Goal: Transaction & Acquisition: Purchase product/service

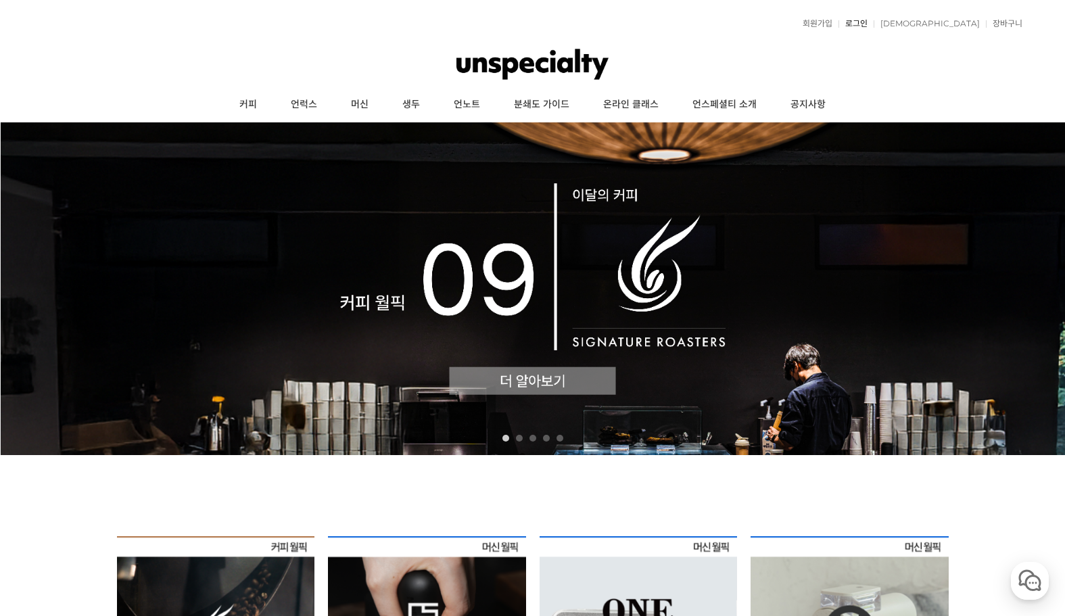
click at [867, 22] on link "로그인" at bounding box center [852, 24] width 29 height 8
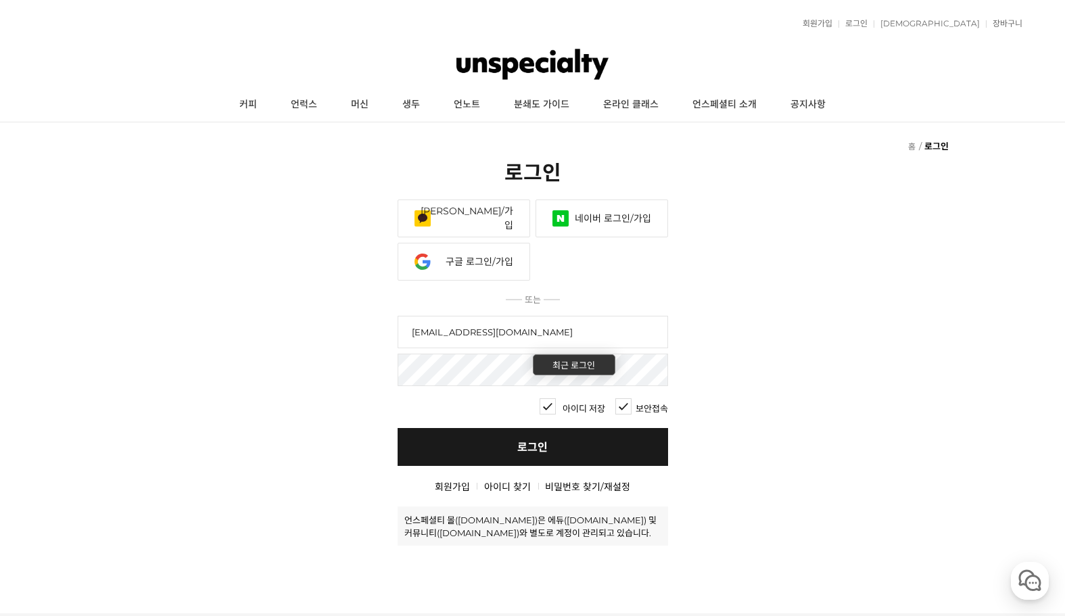
click at [522, 453] on link "로그인" at bounding box center [532, 447] width 270 height 38
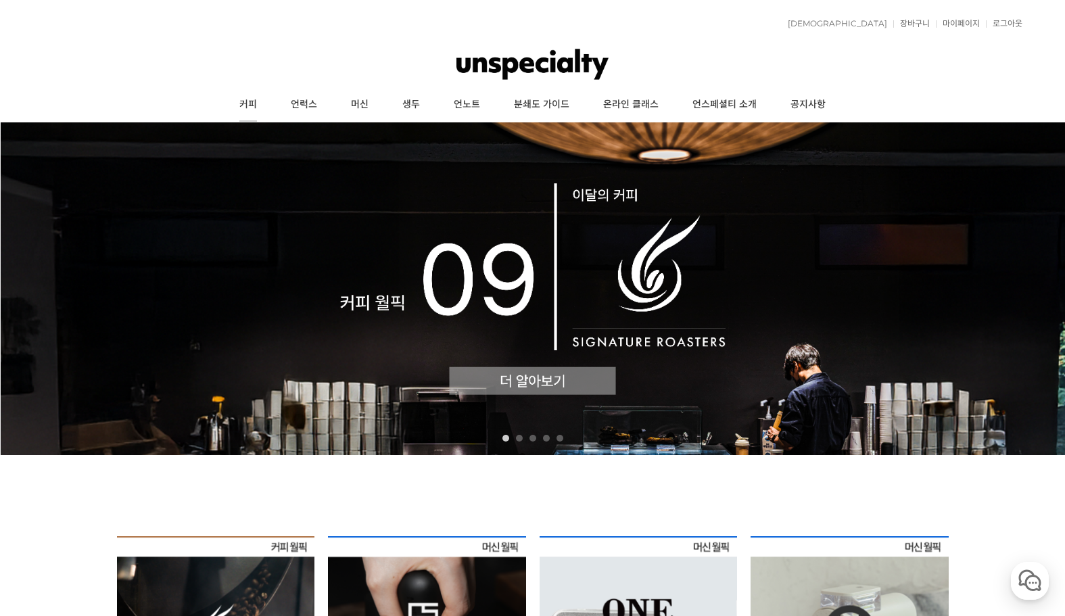
click at [251, 105] on link "커피" at bounding box center [247, 105] width 51 height 34
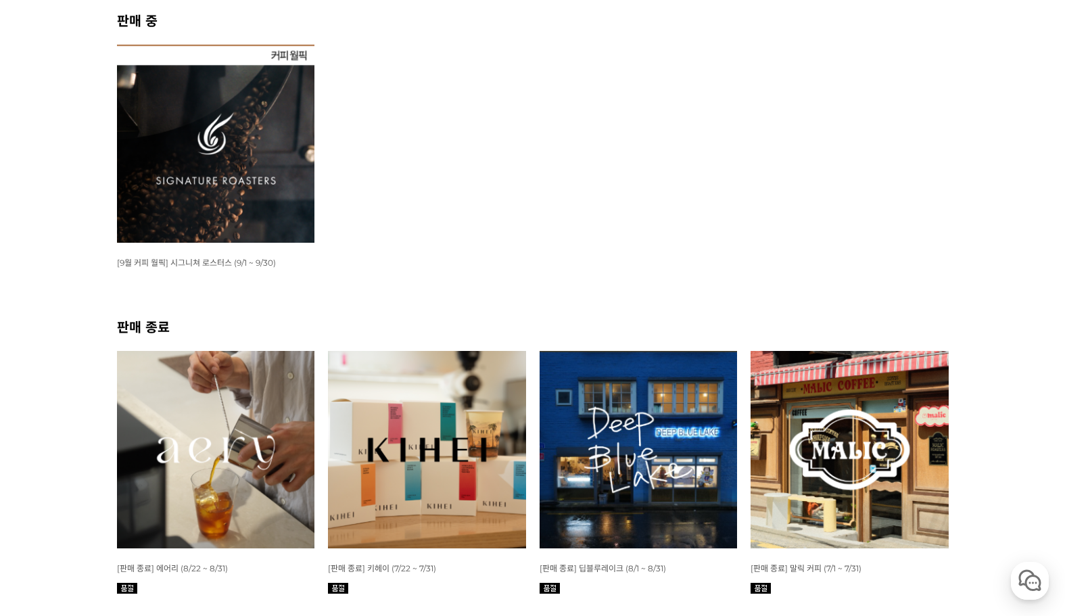
scroll to position [203, 0]
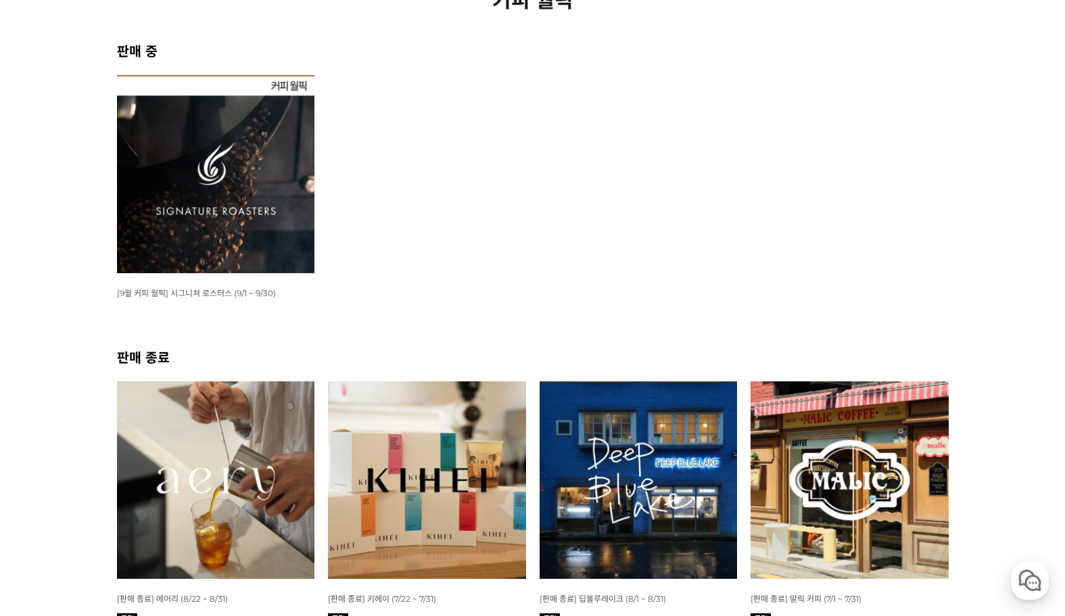
click at [216, 178] on img at bounding box center [216, 174] width 198 height 198
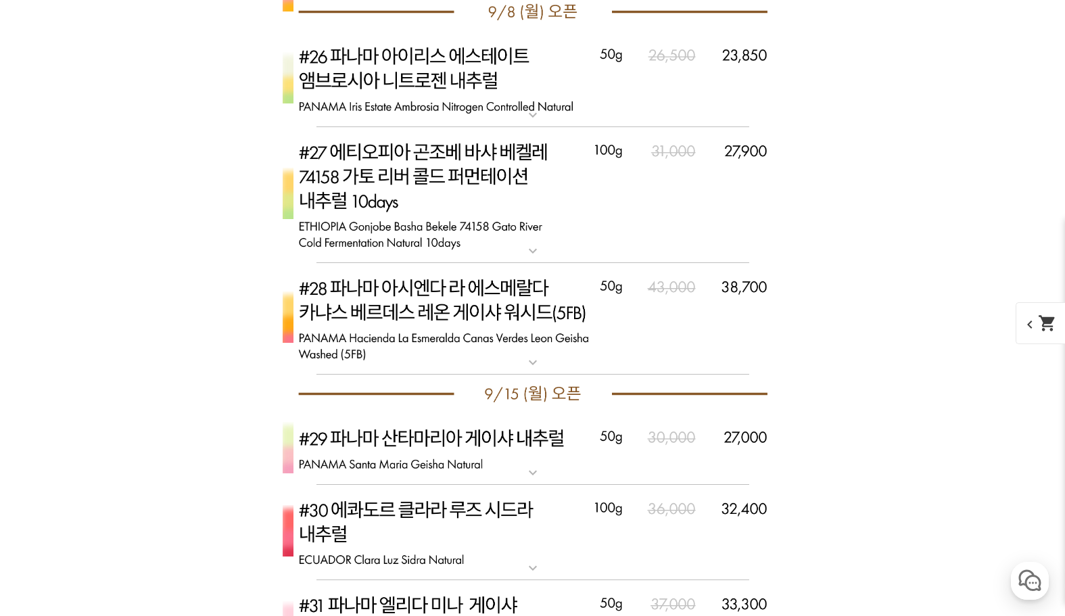
scroll to position [3785, 0]
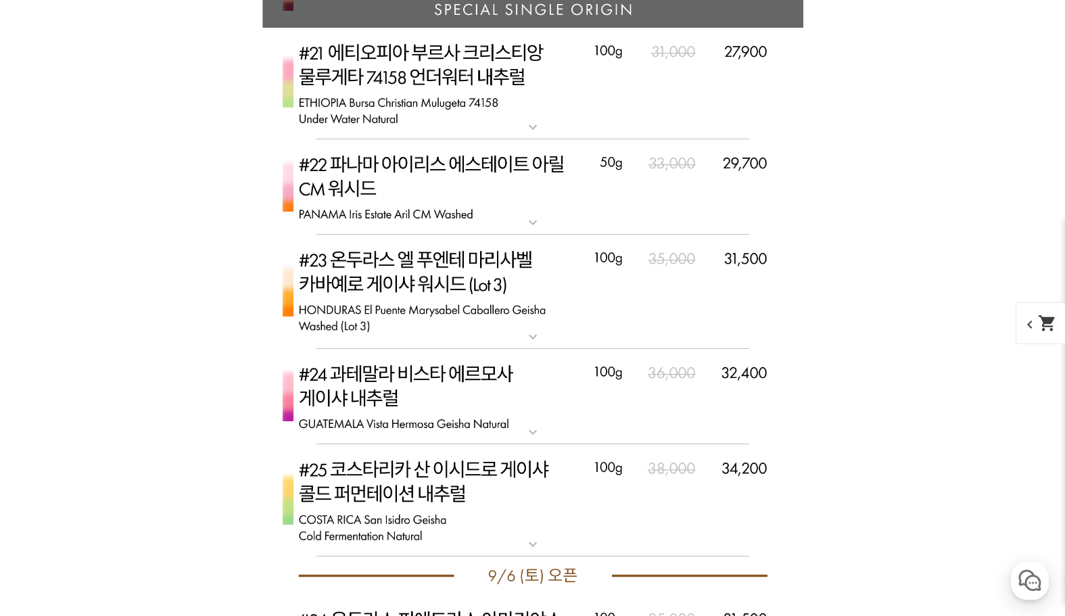
scroll to position [4258, 0]
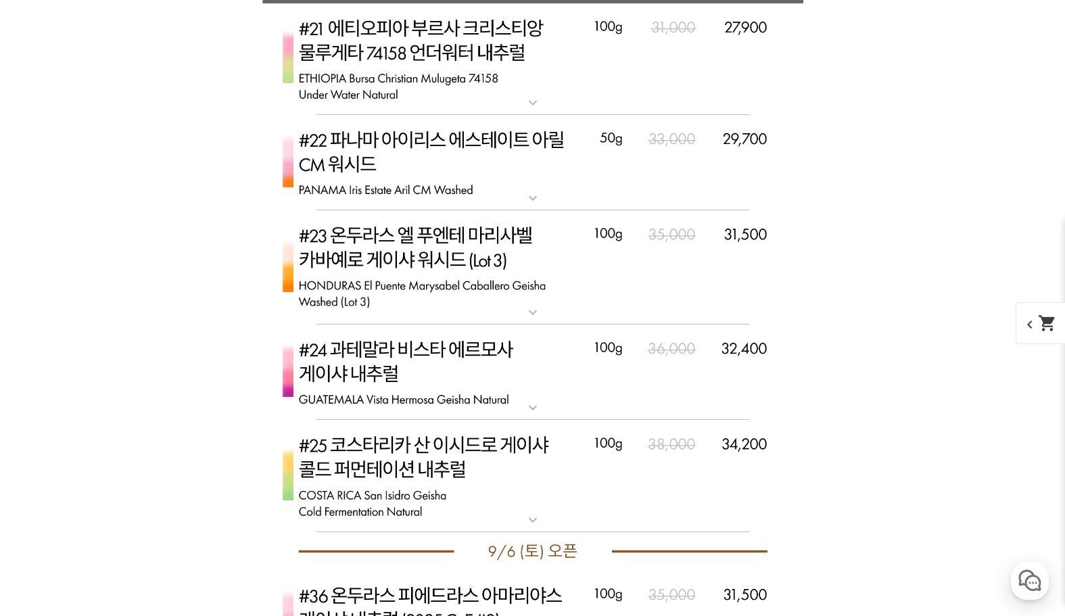
select select "#2 에티오피아 예가체프 '문규셀렉션 2' 내추럴"
select select "200g"
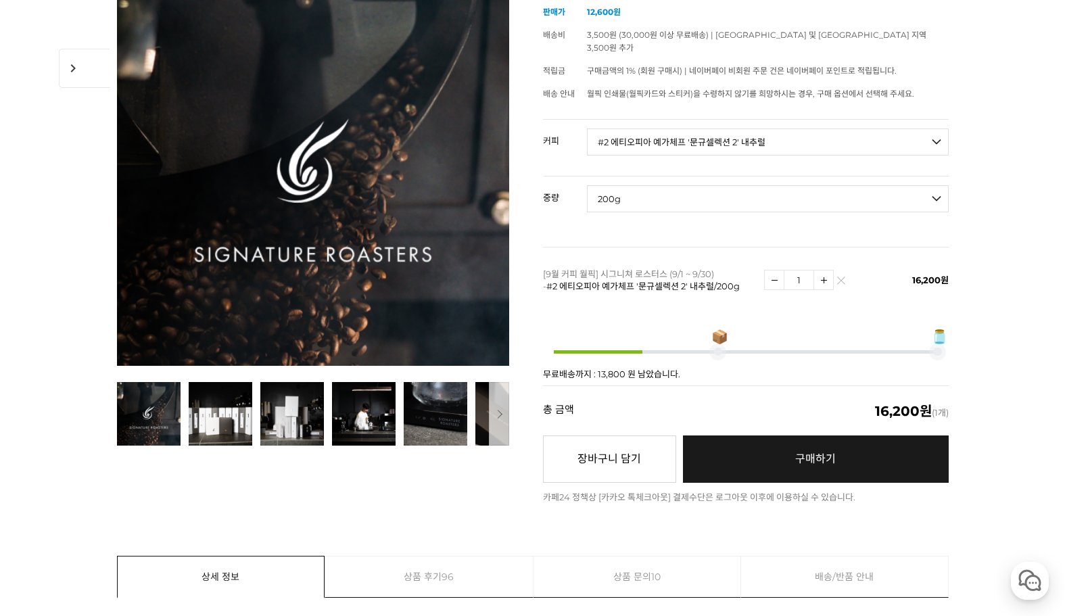
scroll to position [270, 0]
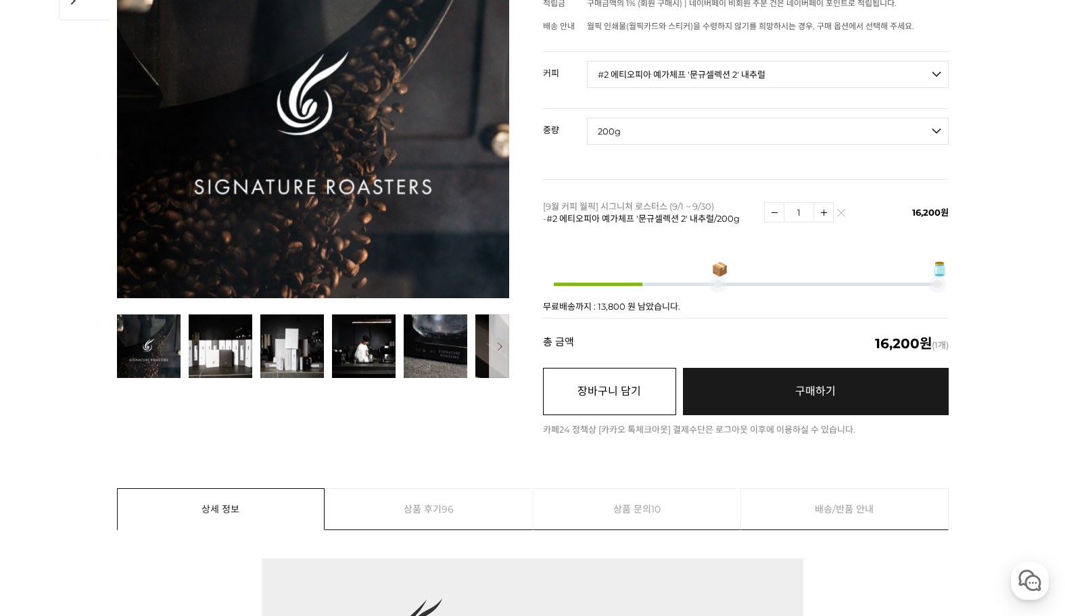
click at [589, 385] on button "장바구니 담기" at bounding box center [609, 391] width 133 height 47
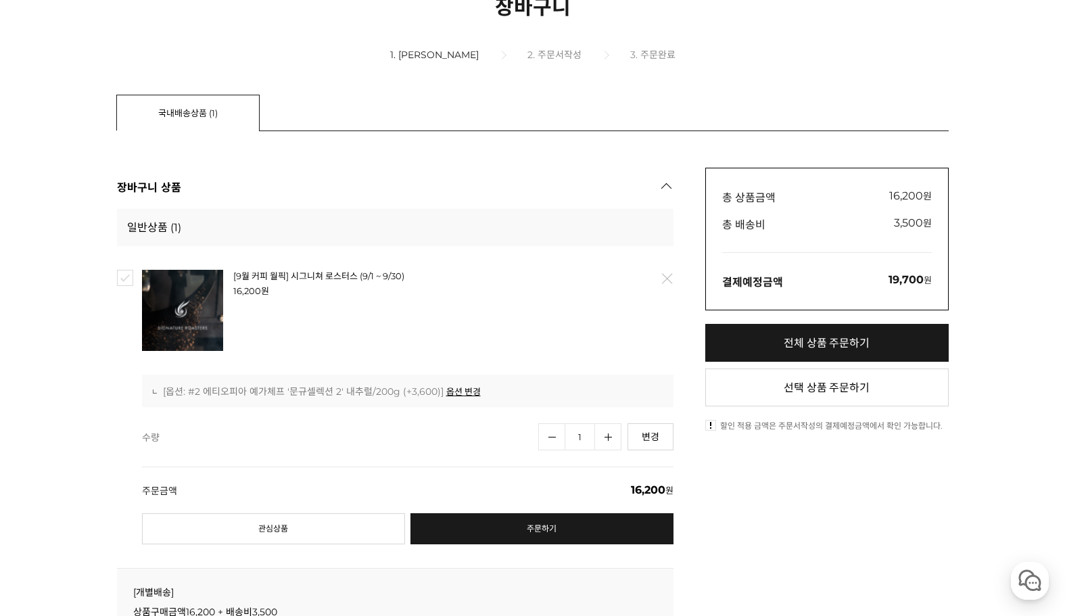
scroll to position [270, 0]
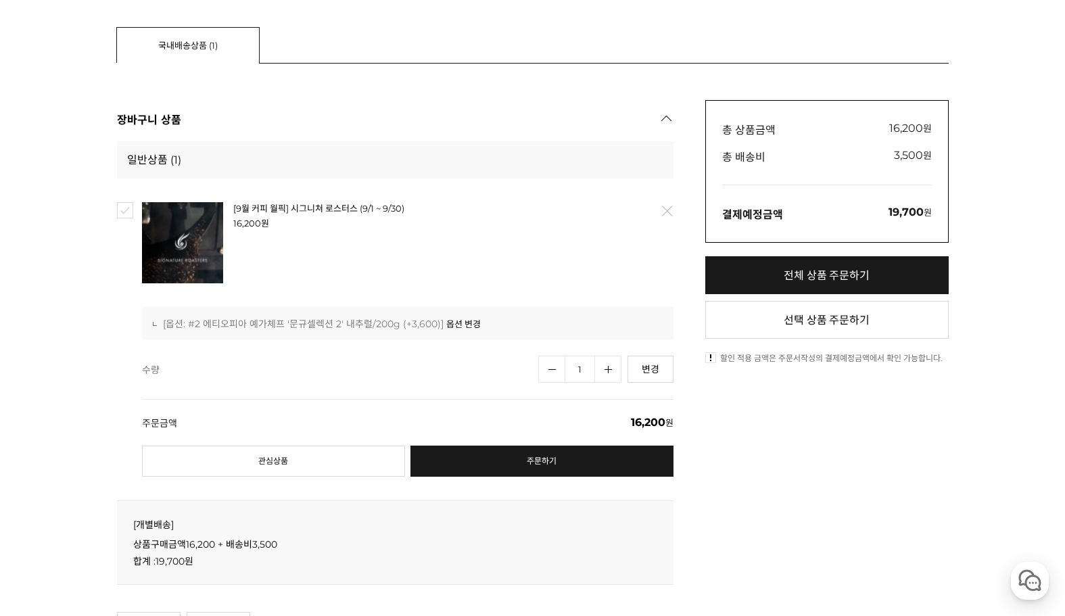
click at [469, 323] on link "옵션 변경" at bounding box center [463, 324] width 34 height 12
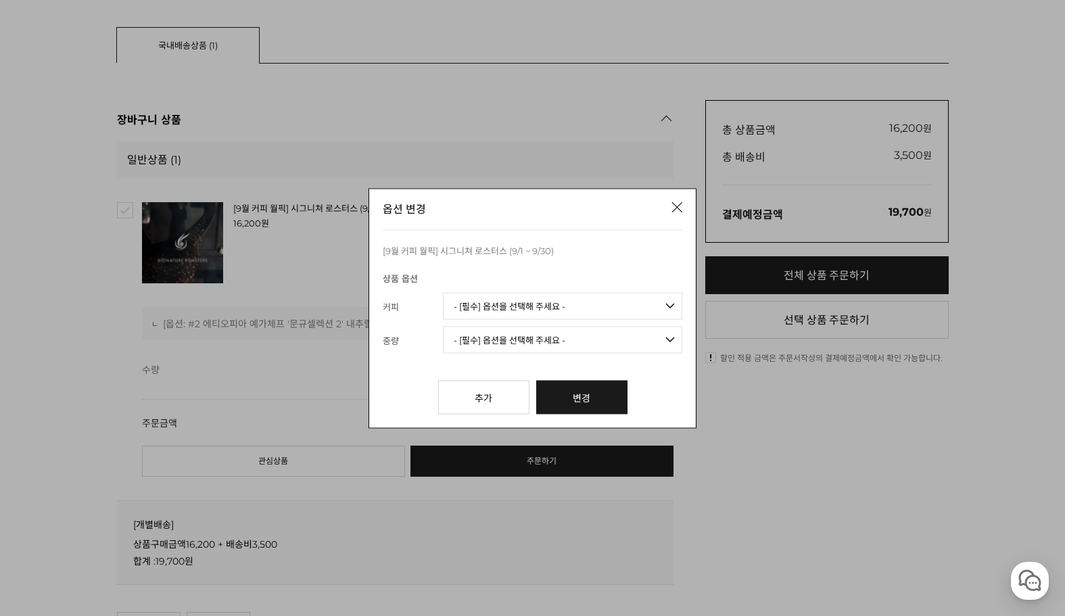
click at [563, 306] on select "- [필수] 옵션을 선택해 주세요 - ------------------- 언스페셜티 분쇄도 가이드 종이(주문 1건당 최대 1개 제공) 월픽 인…" at bounding box center [562, 305] width 239 height 27
click at [575, 347] on select "- [필수] 옵션을 선택해 주세요 - -------------------" at bounding box center [562, 339] width 239 height 27
click at [502, 400] on link "추가" at bounding box center [483, 397] width 91 height 34
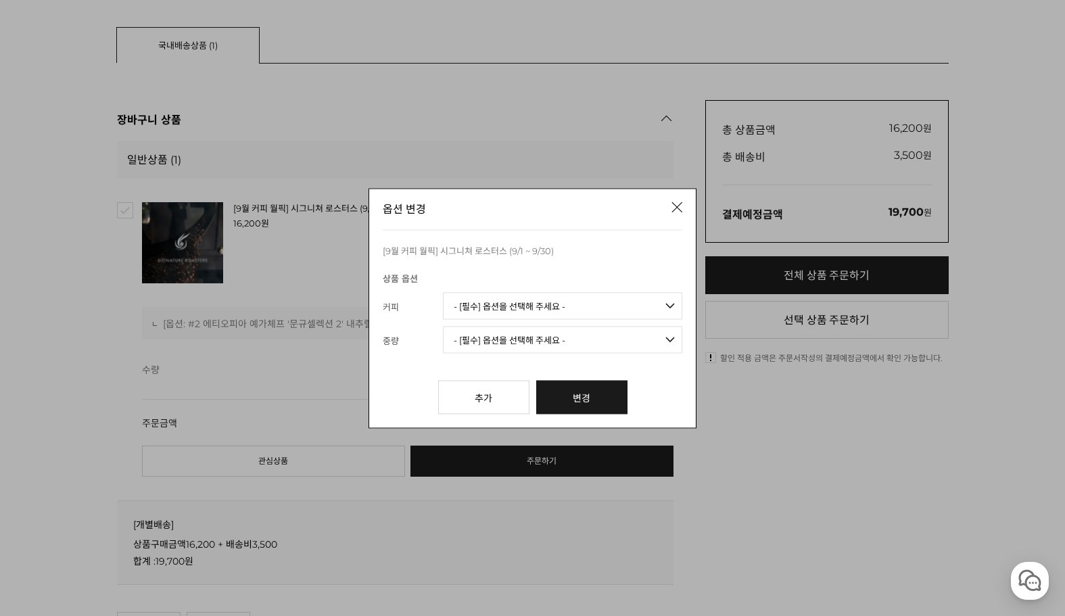
click at [679, 207] on link "닫기" at bounding box center [677, 207] width 39 height 39
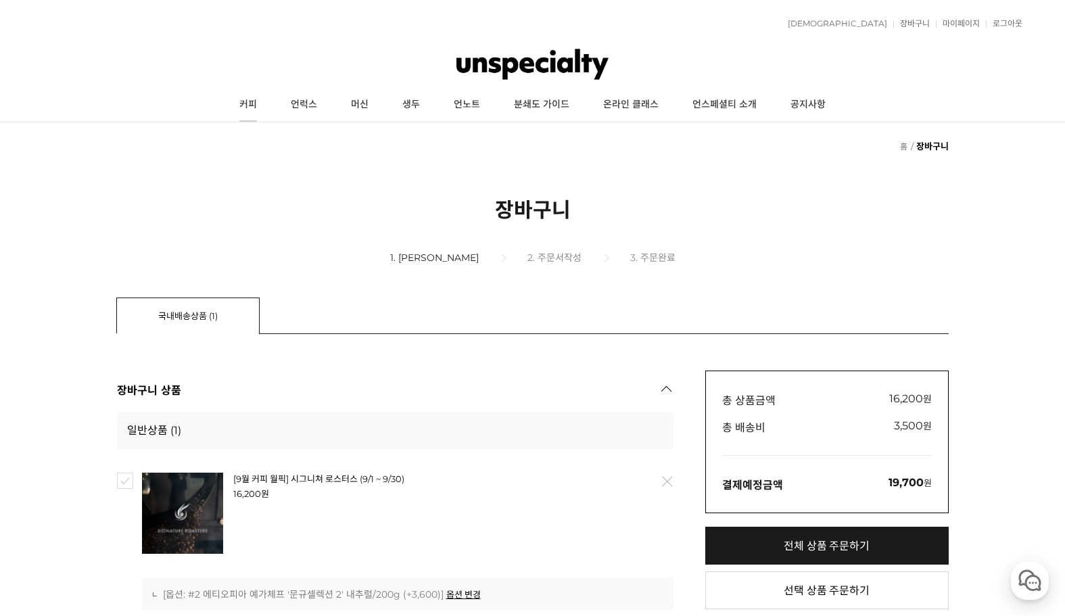
click at [252, 108] on link "커피" at bounding box center [247, 105] width 51 height 34
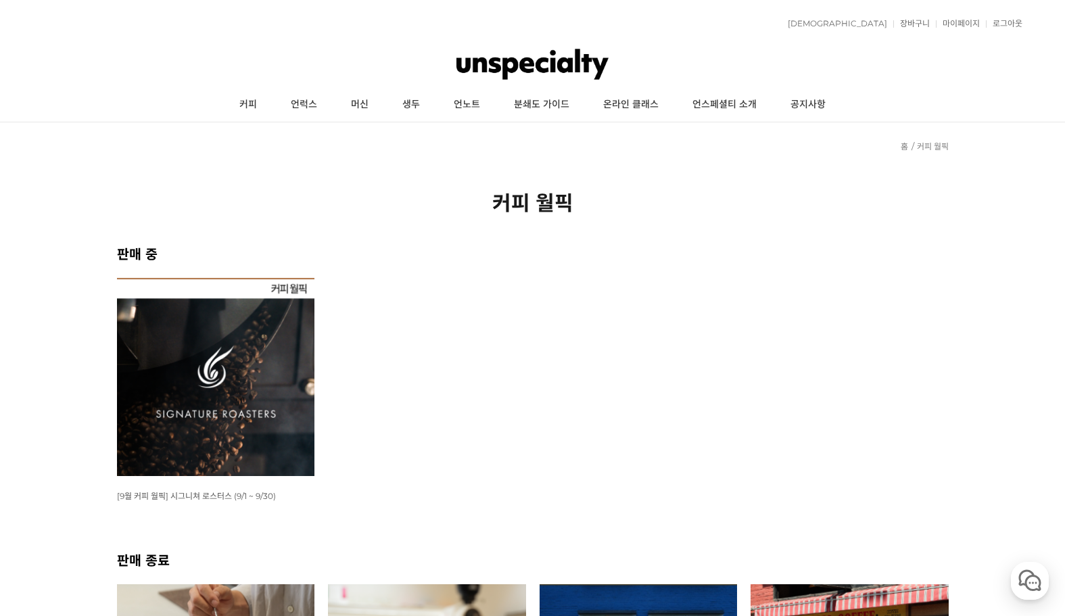
click at [241, 348] on img at bounding box center [216, 377] width 198 height 198
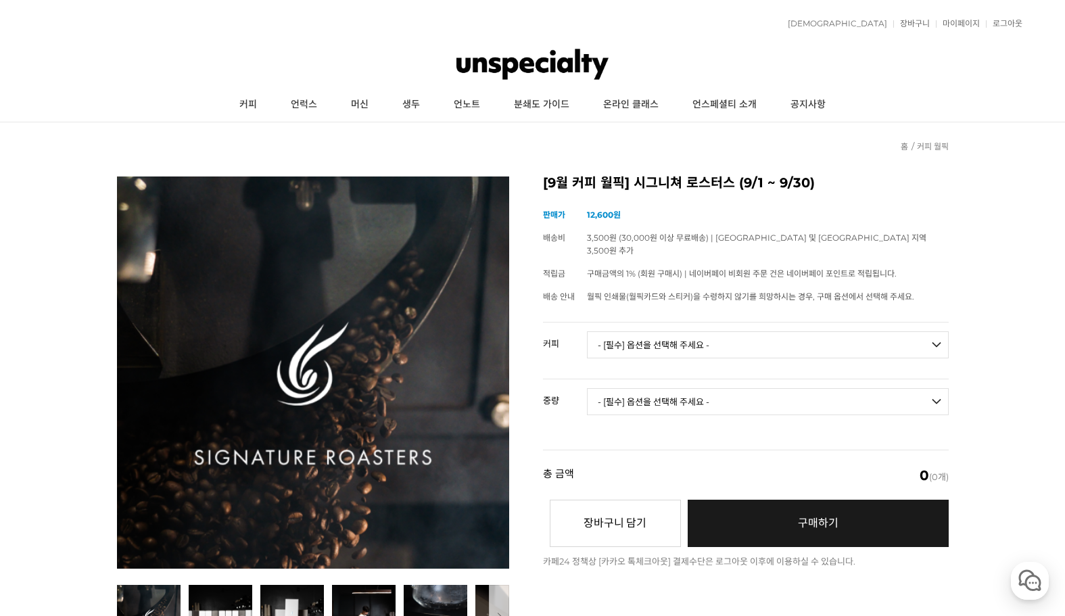
click at [855, 333] on select "- [필수] 옵션을 선택해 주세요 - ------------------- 언스페셜티 분쇄도 가이드 종이(주문 1건당 최대 1개 제공) 월픽 인…" at bounding box center [768, 344] width 362 height 27
click at [867, 397] on select "- [필수] 옵션을 선택해 주세요 - -------------------" at bounding box center [768, 401] width 362 height 27
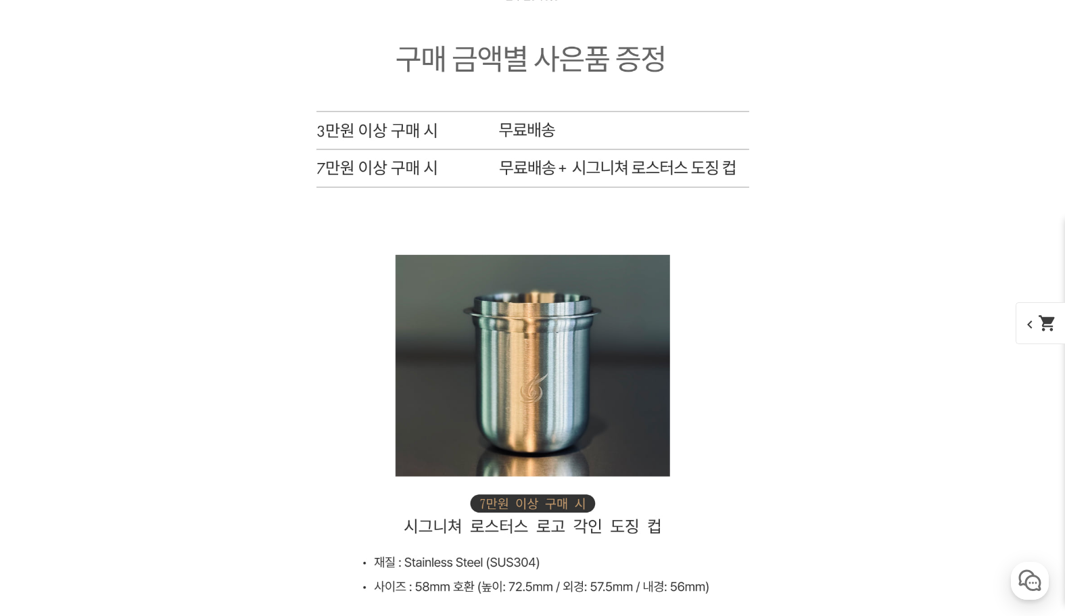
scroll to position [6962, 0]
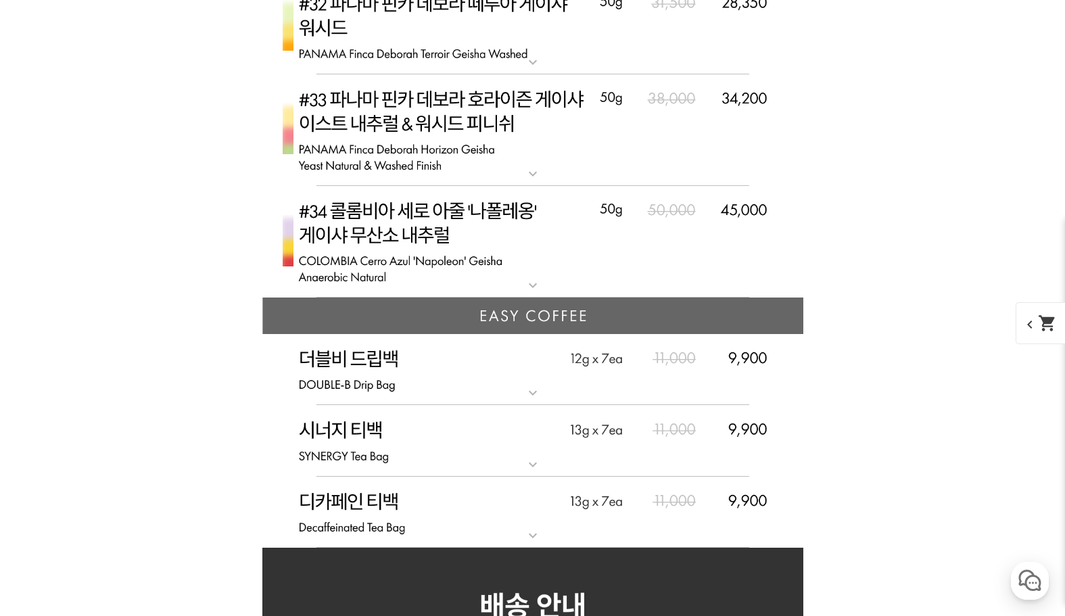
drag, startPoint x: 214, startPoint y: 341, endPoint x: 115, endPoint y: 339, distance: 99.4
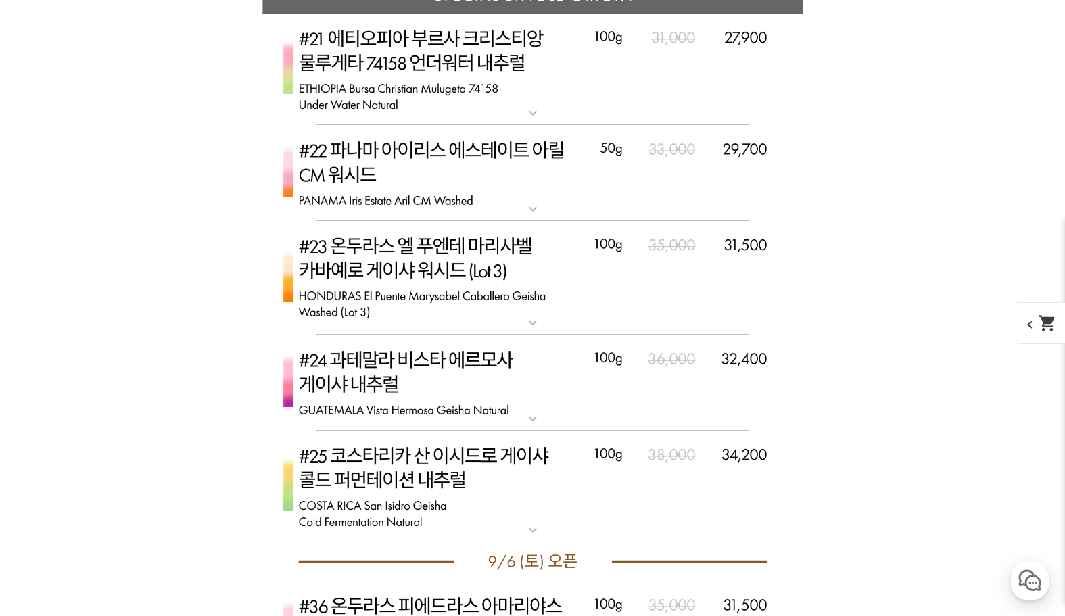
scroll to position [0, 0]
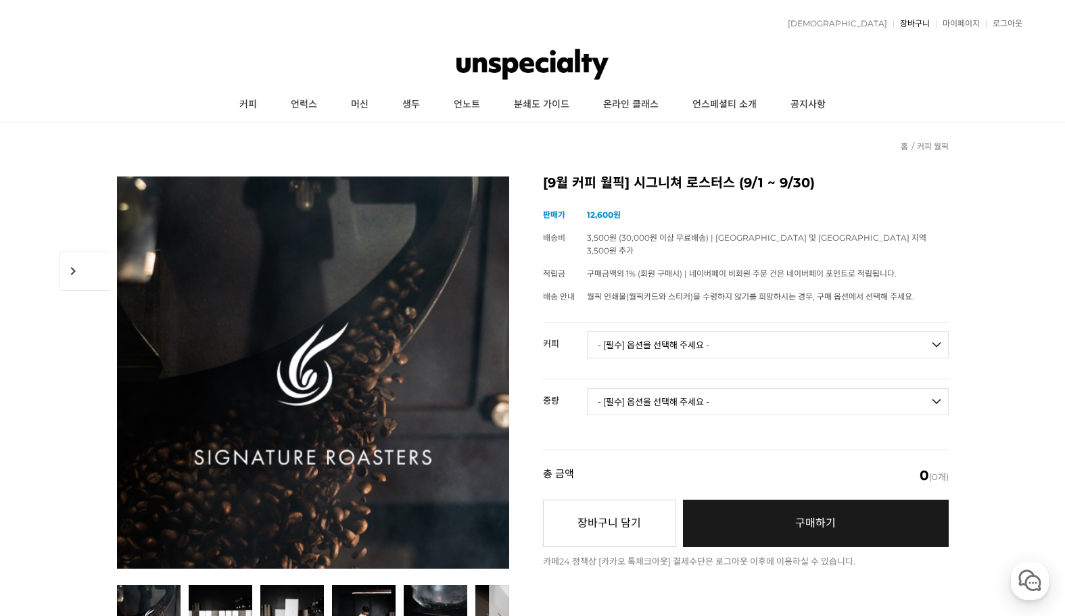
click at [914, 24] on link "장바구니" at bounding box center [911, 24] width 36 height 8
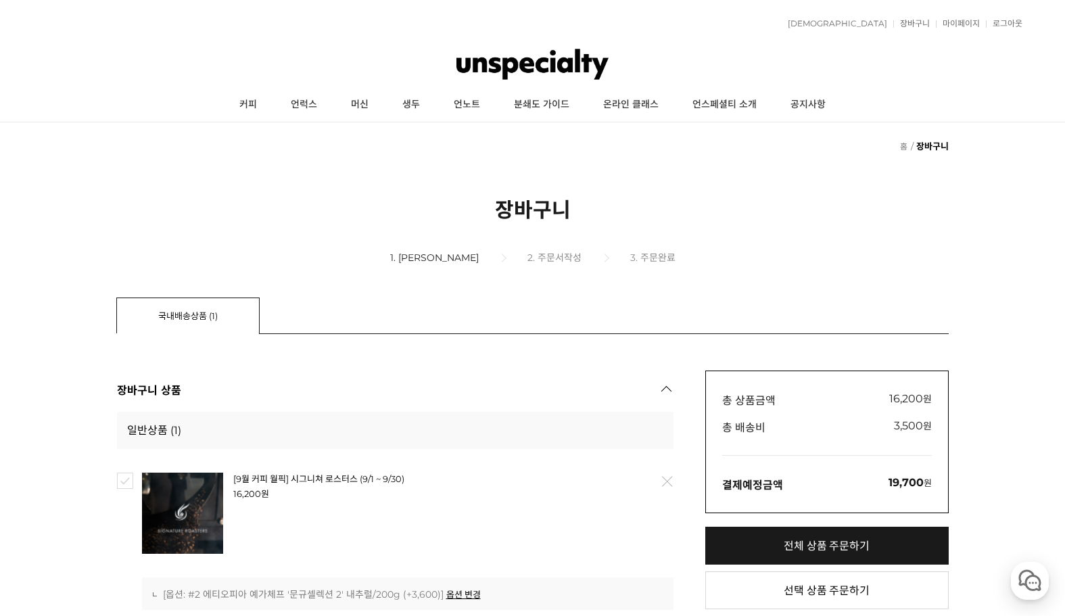
click at [64, 492] on div "뒤로가기 현재 위치 홈 장바구니 [GEOGRAPHIC_DATA] 1. 장바구니 2. 주문서작성 3. 주문완료 국내배송상품 (1) 해외배송상품 …" at bounding box center [532, 525] width 1065 height 807
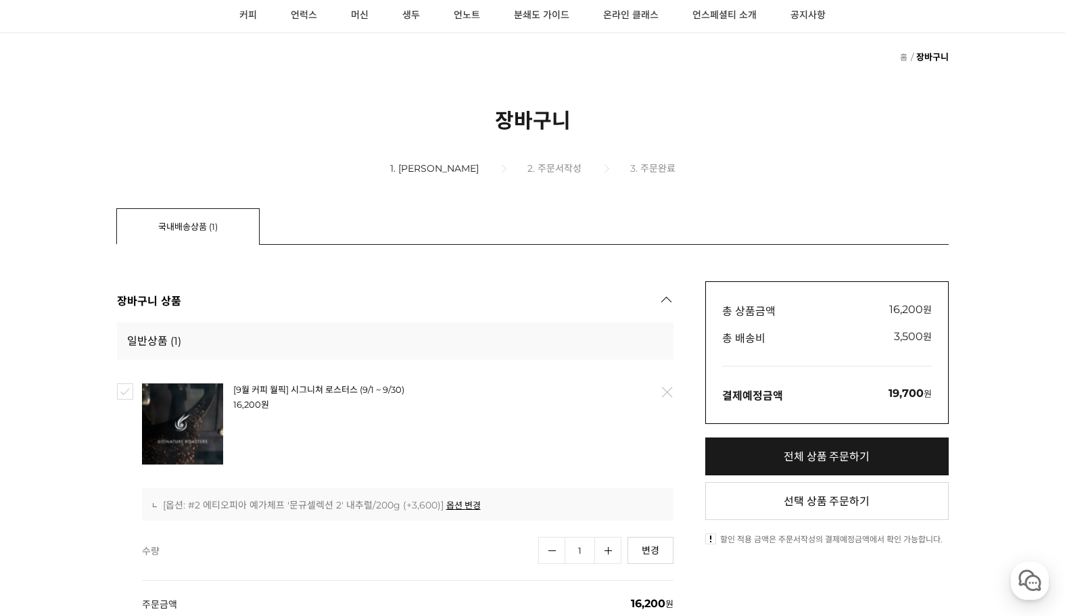
scroll to position [203, 0]
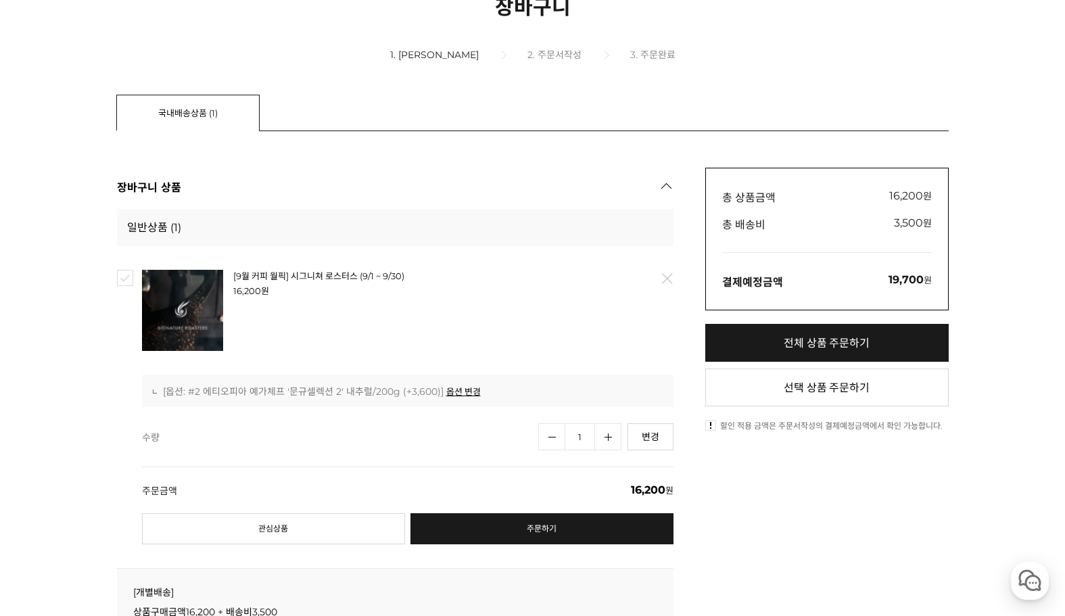
click at [608, 440] on link "수량증가" at bounding box center [607, 436] width 27 height 27
type input "2"
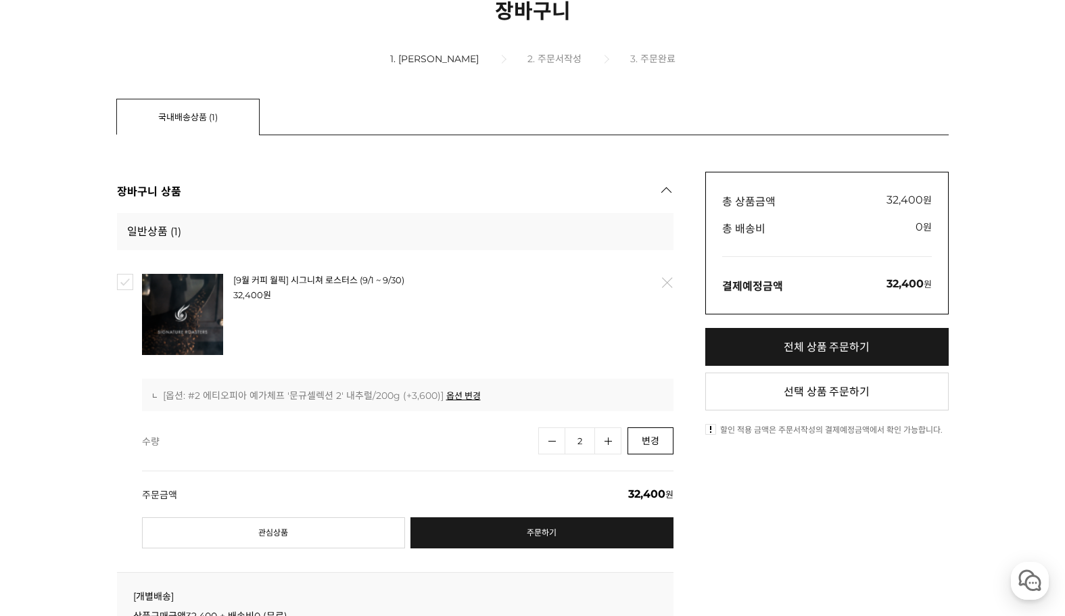
click at [645, 446] on link "변경" at bounding box center [650, 440] width 46 height 27
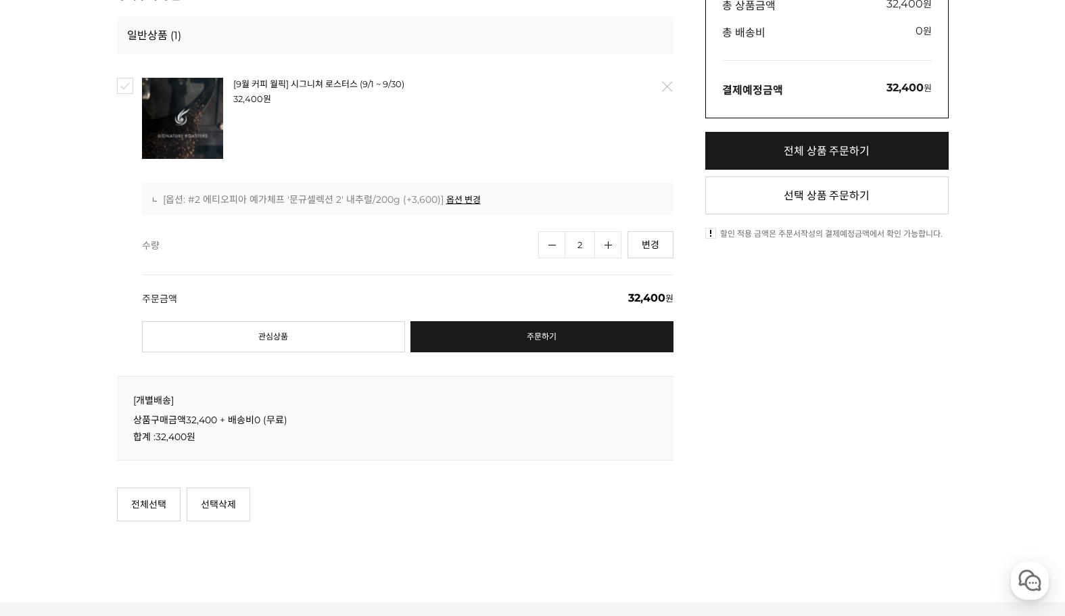
scroll to position [397, 0]
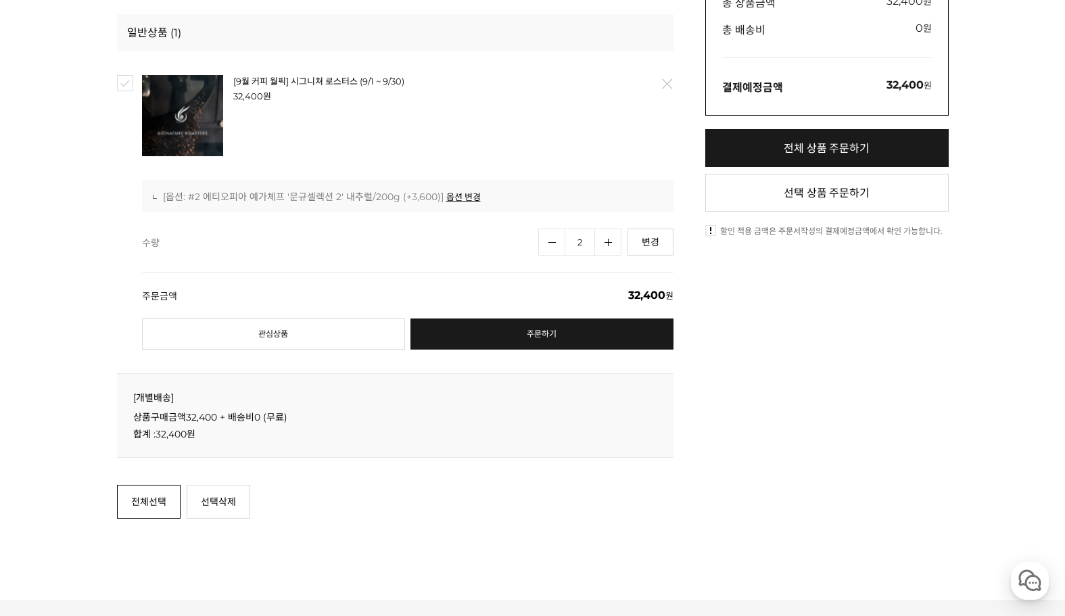
click at [147, 500] on link "전체선택" at bounding box center [149, 502] width 64 height 34
checkbox input "true"
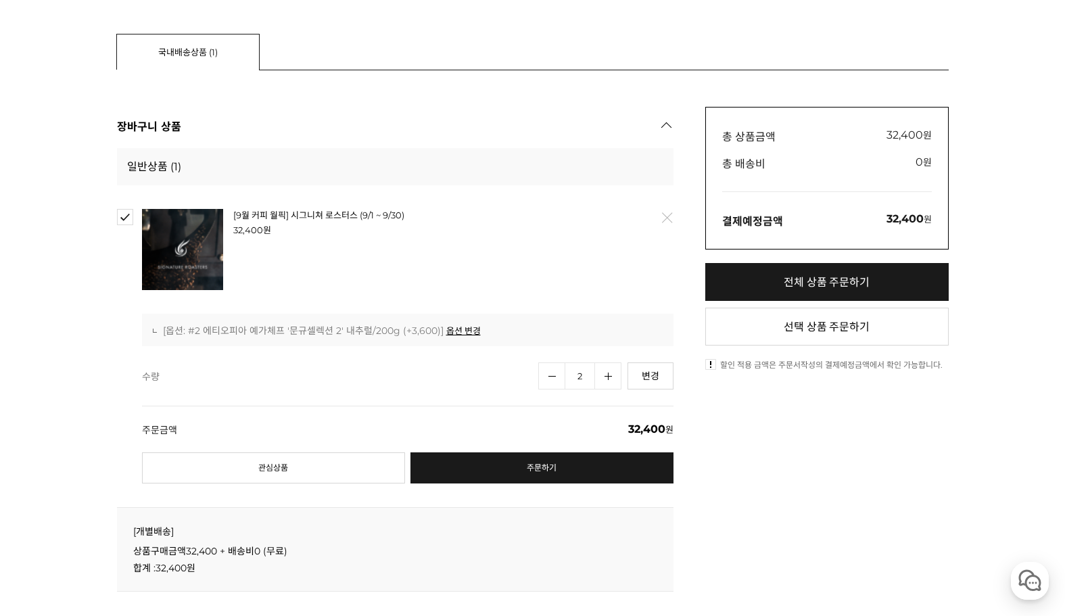
scroll to position [262, 0]
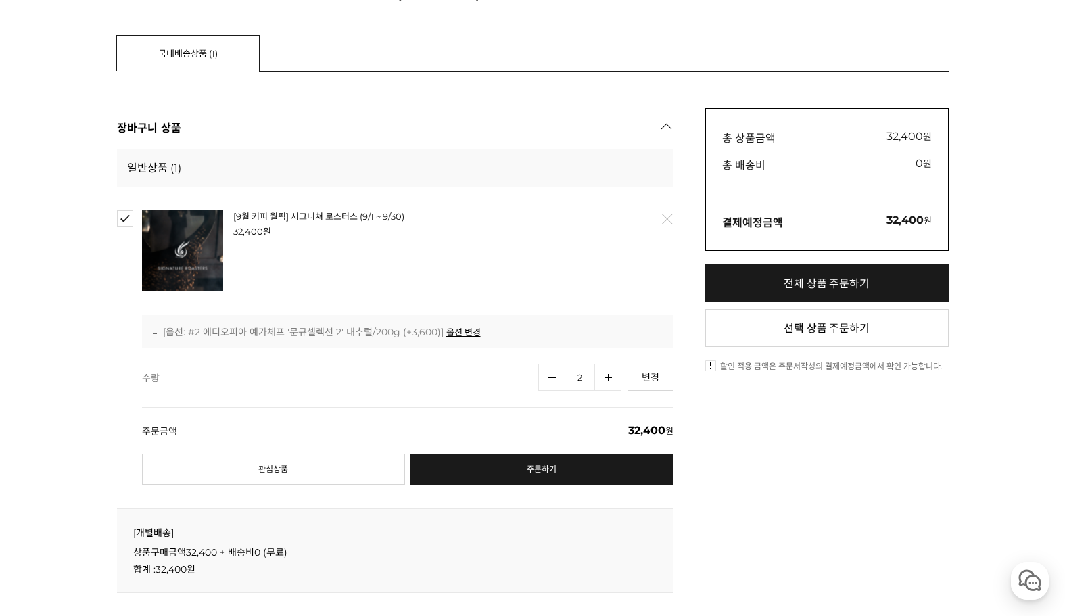
click at [864, 283] on link "전체 상품 주문하기" at bounding box center [826, 283] width 243 height 38
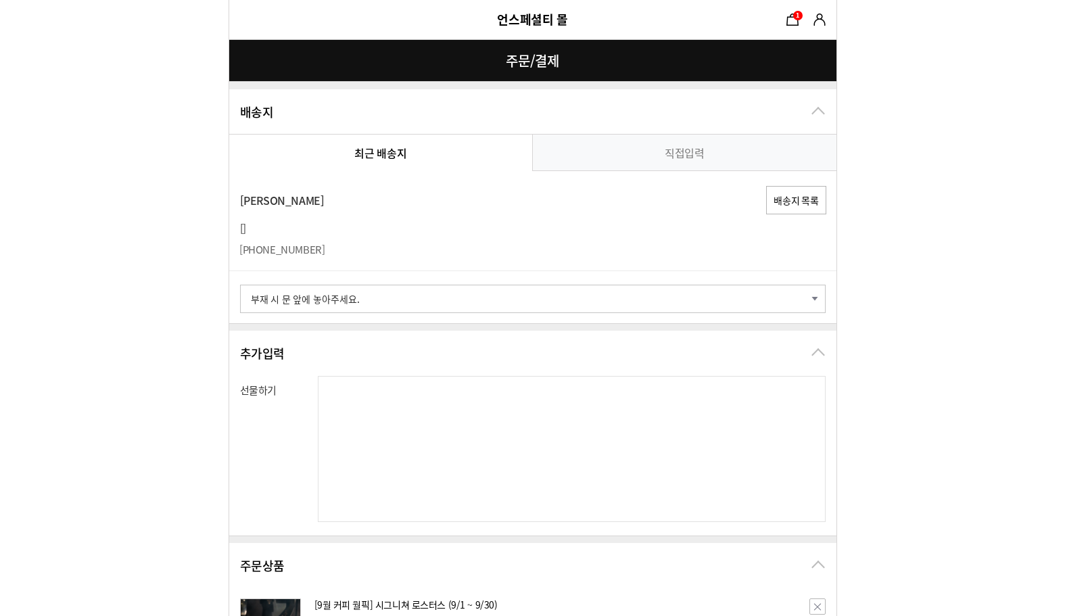
select select "card_12"
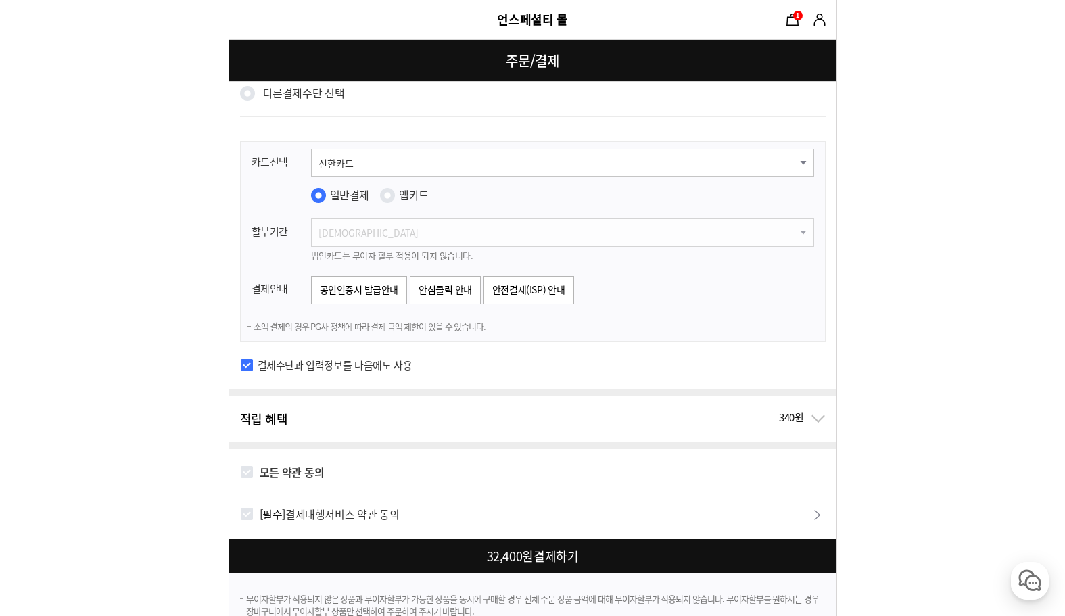
scroll to position [1002, 0]
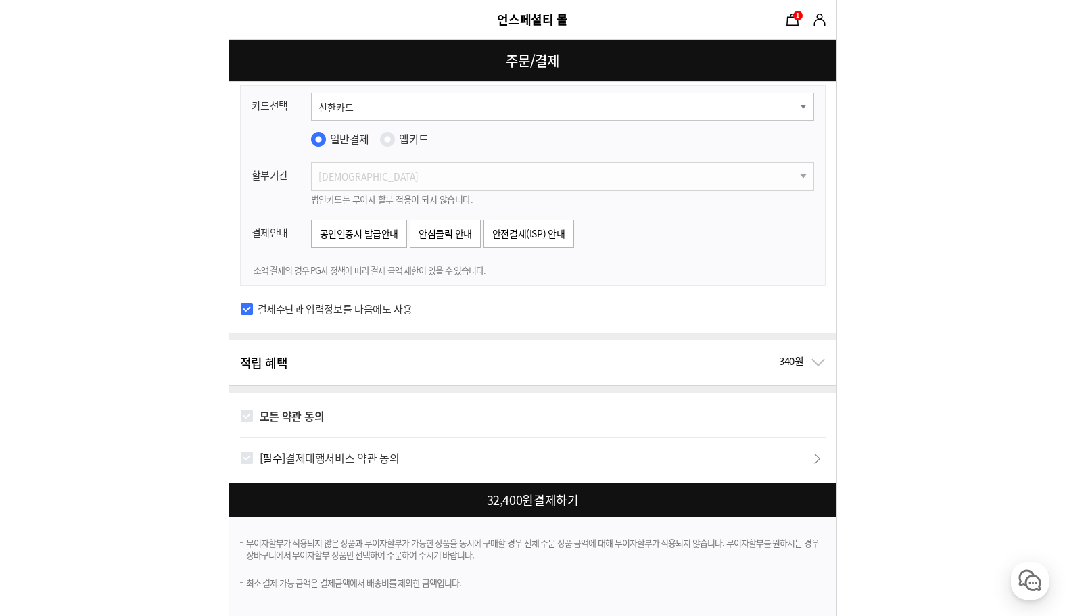
click at [249, 412] on input "모든 약관 동의" at bounding box center [247, 416] width 14 height 14
checkbox input "true"
click at [492, 503] on div at bounding box center [535, 500] width 612 height 34
checkbox input "true"
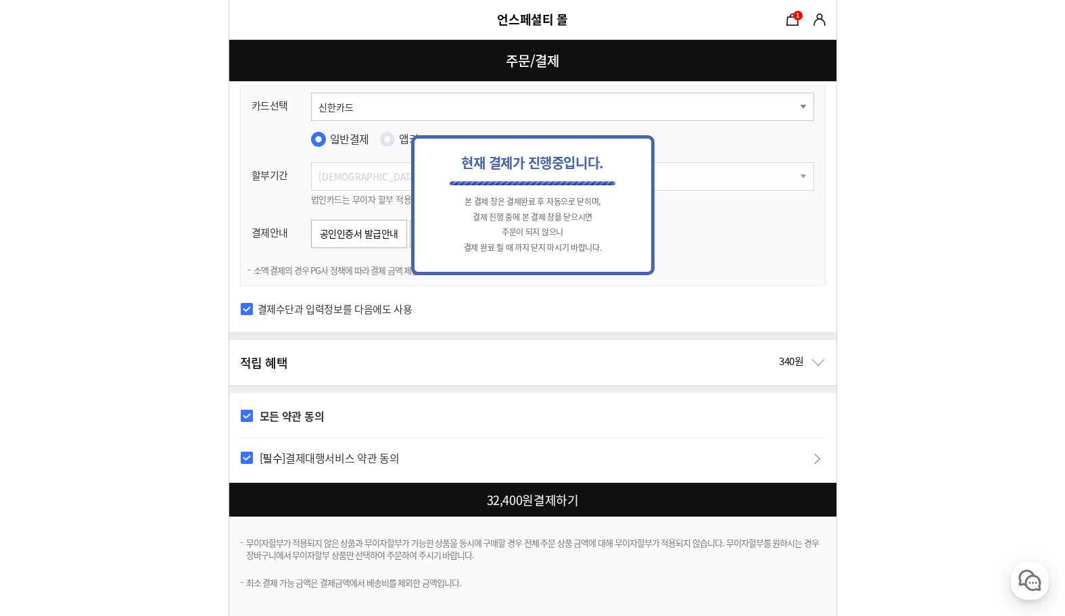
scroll to position [0, 0]
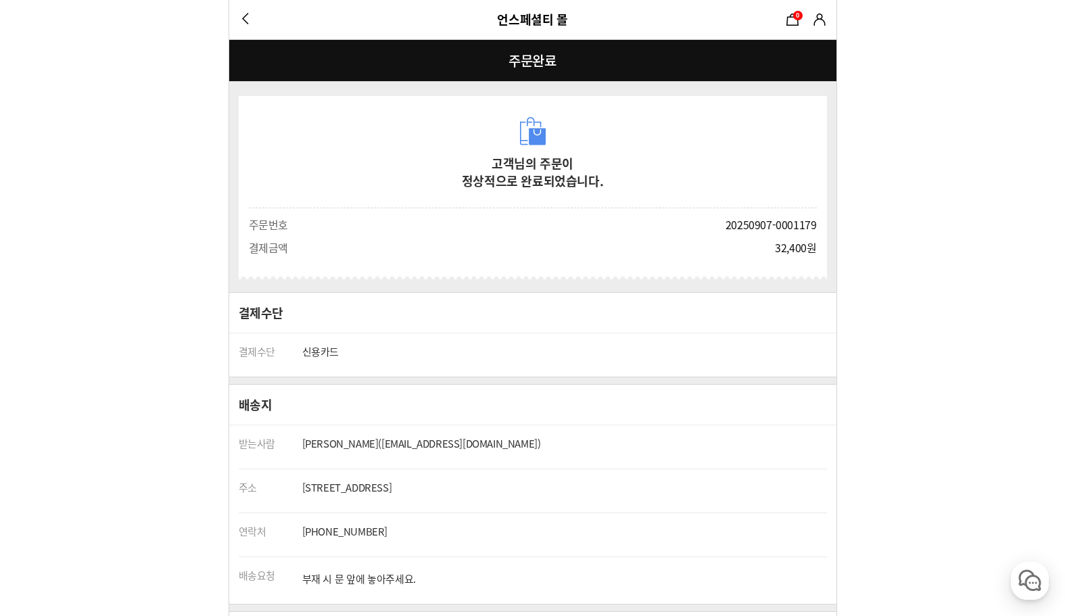
click at [518, 28] on link "언스페셜티 몰" at bounding box center [532, 19] width 70 height 18
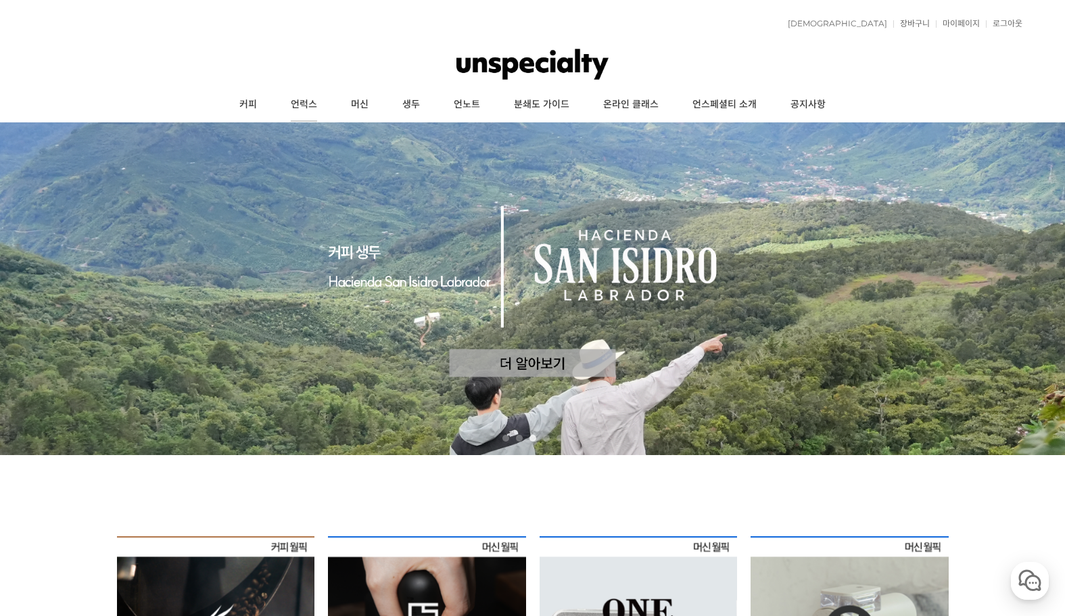
click at [312, 105] on link "언럭스" at bounding box center [304, 105] width 60 height 34
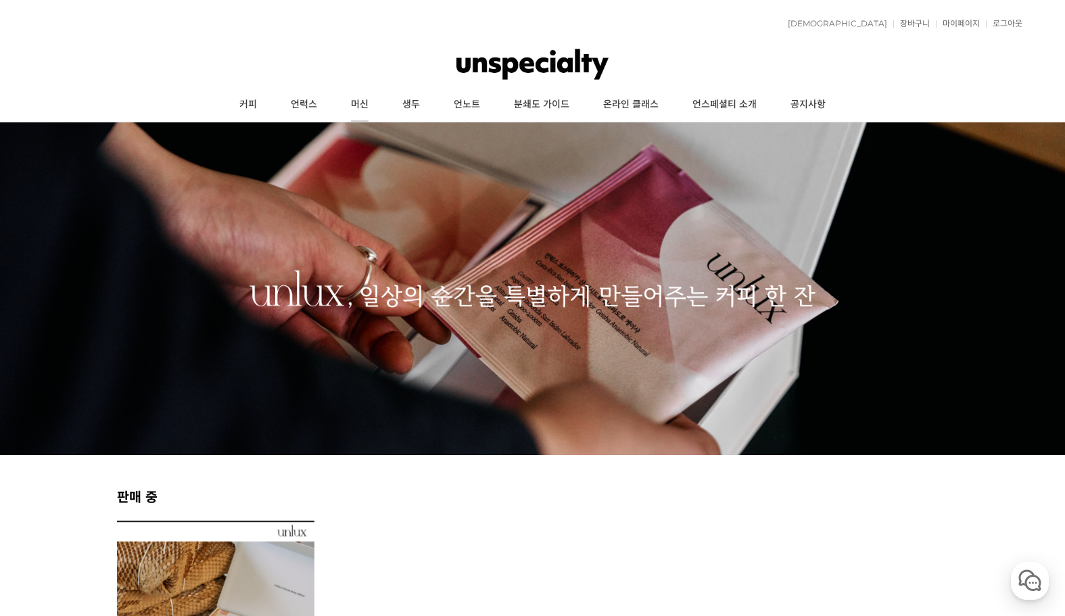
click at [366, 105] on link "머신" at bounding box center [359, 105] width 51 height 34
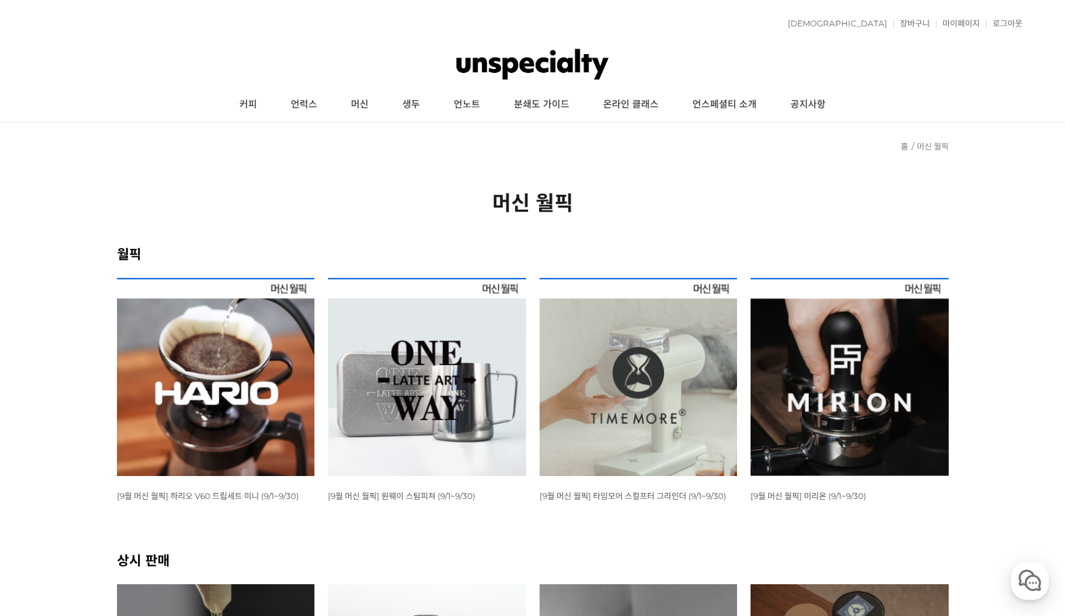
click at [631, 385] on img at bounding box center [638, 377] width 198 height 198
